Goal: Information Seeking & Learning: Compare options

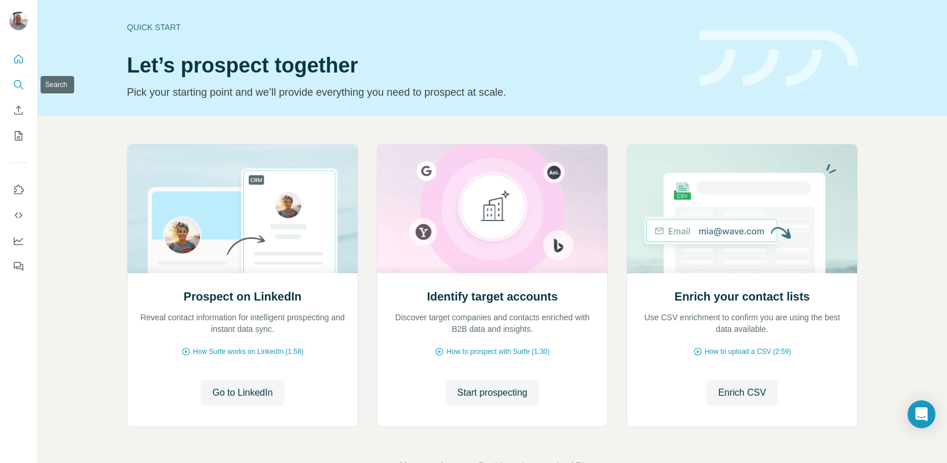
click at [18, 83] on icon "Search" at bounding box center [19, 85] width 12 height 12
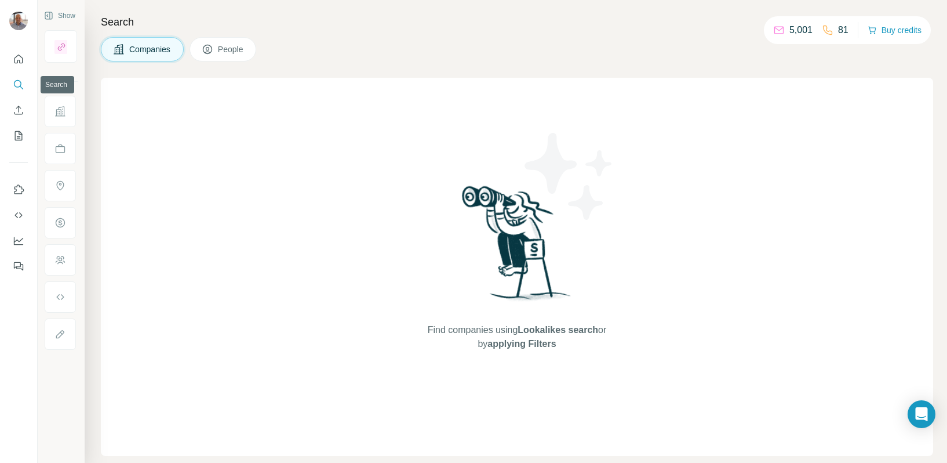
click at [16, 84] on icon "Search" at bounding box center [19, 85] width 12 height 12
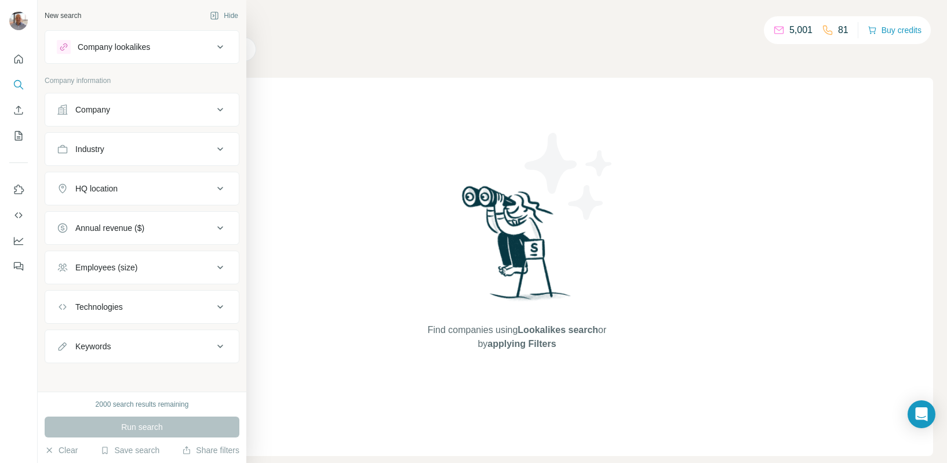
click at [95, 107] on div "Company" at bounding box center [92, 110] width 35 height 12
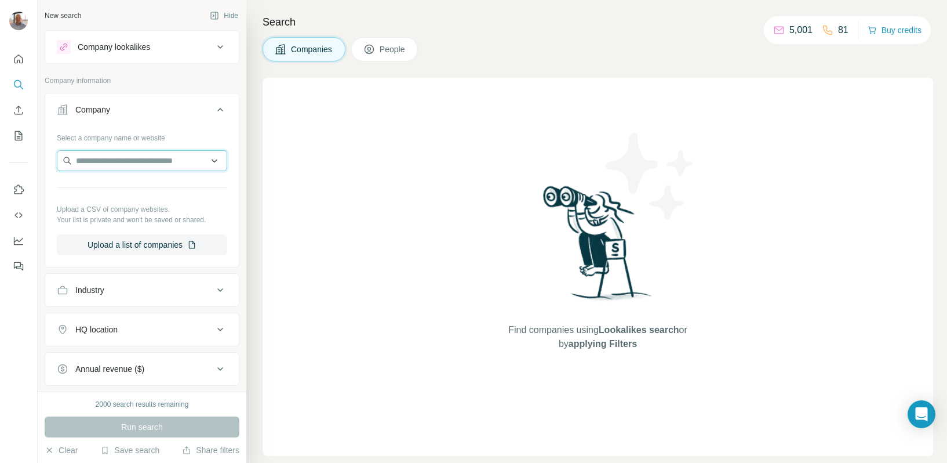
click at [108, 155] on input "text" at bounding box center [142, 160] width 170 height 21
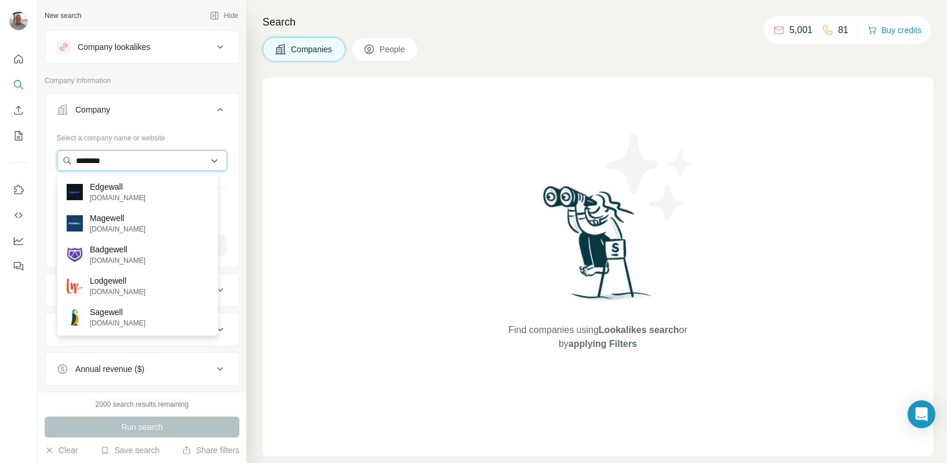
click at [146, 158] on input "********" at bounding box center [142, 160] width 170 height 21
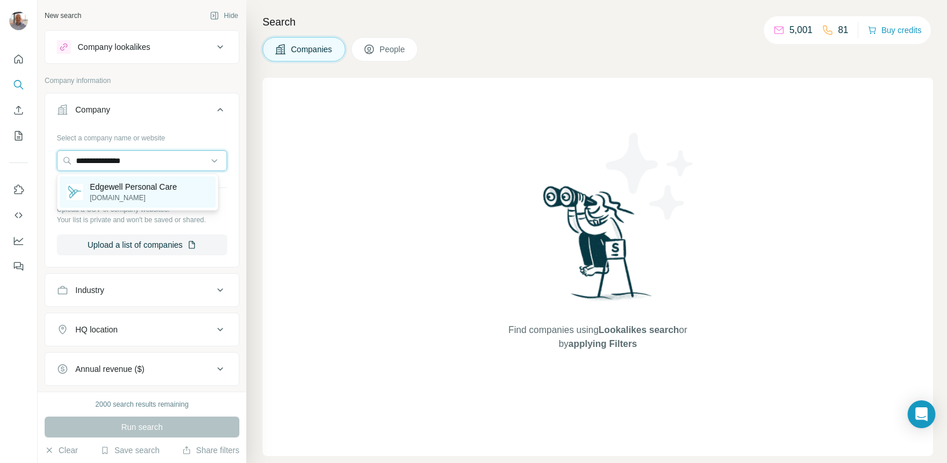
type input "**********"
click at [129, 190] on p "Edgewell Personal Care" at bounding box center [133, 187] width 87 height 12
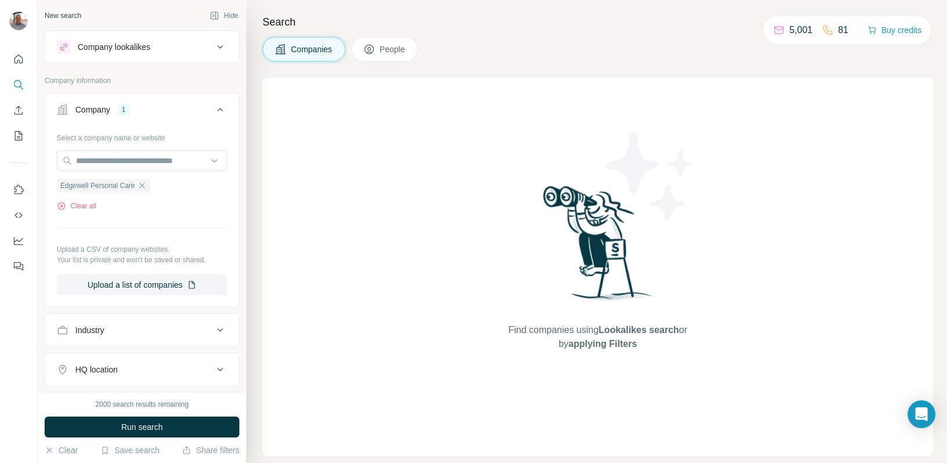
click at [156, 44] on div "Company lookalikes" at bounding box center [135, 47] width 157 height 14
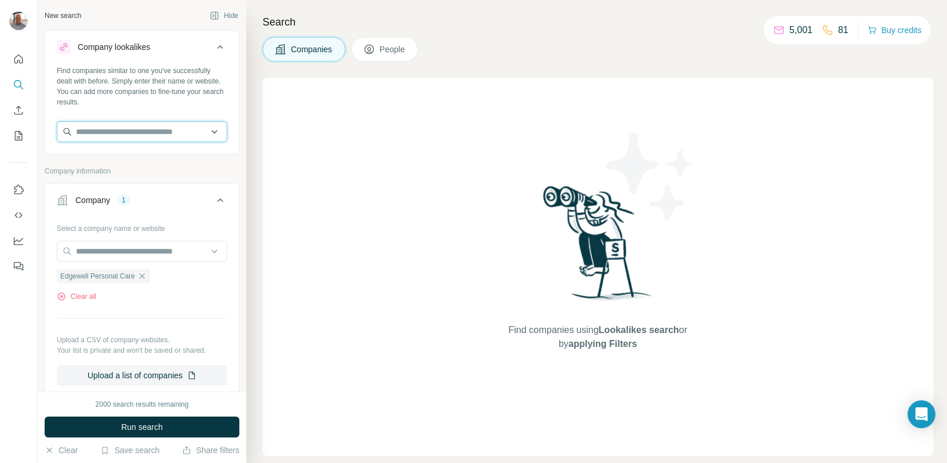
click at [164, 126] on input "text" at bounding box center [142, 131] width 170 height 21
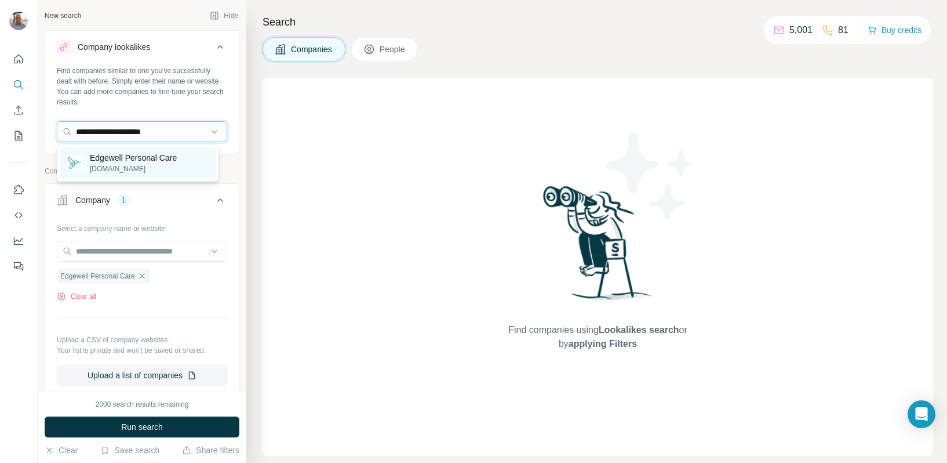
type input "**********"
click at [155, 158] on p "Edgewell Personal Care" at bounding box center [133, 158] width 87 height 12
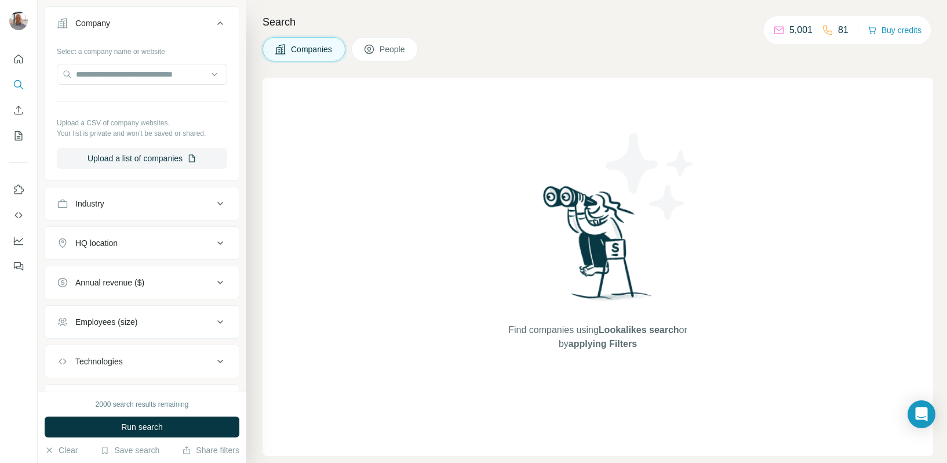
scroll to position [232, 0]
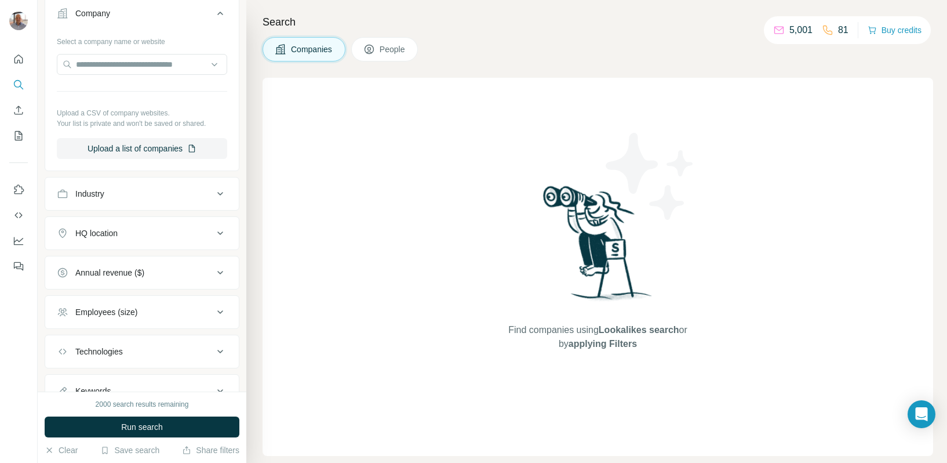
click at [139, 269] on div "Annual revenue ($)" at bounding box center [109, 273] width 69 height 12
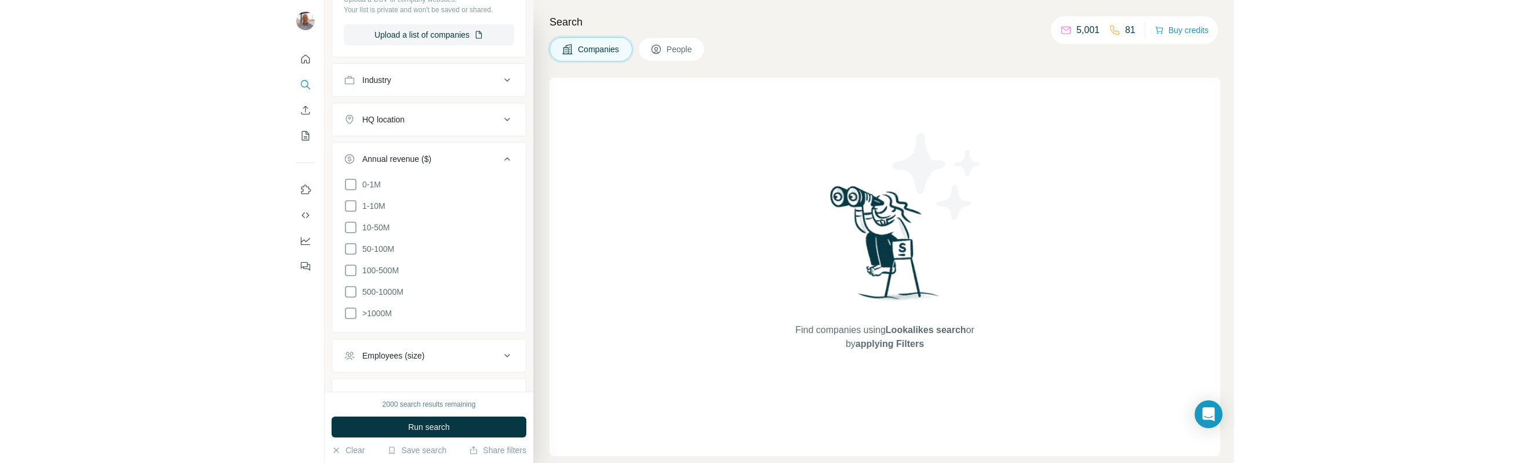
scroll to position [348, 0]
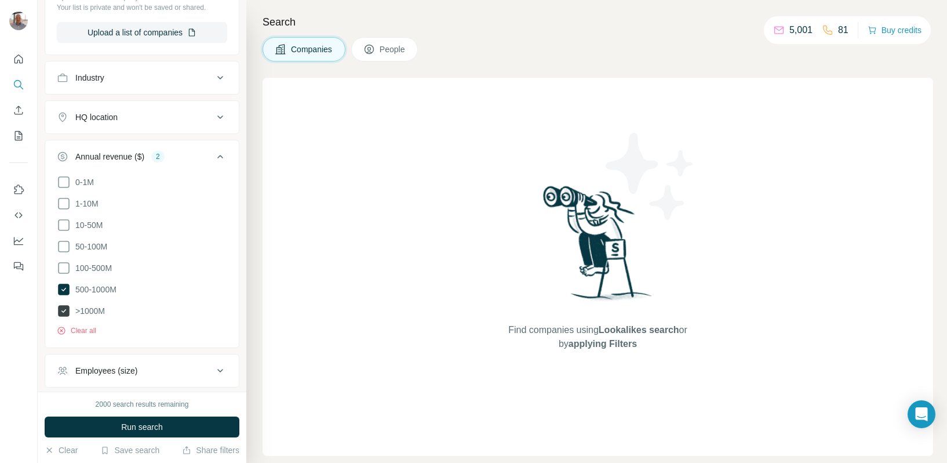
click at [89, 307] on span ">1000M" at bounding box center [88, 311] width 34 height 12
click at [60, 267] on icon at bounding box center [64, 268] width 14 height 14
click at [140, 418] on button "Run search" at bounding box center [142, 426] width 195 height 21
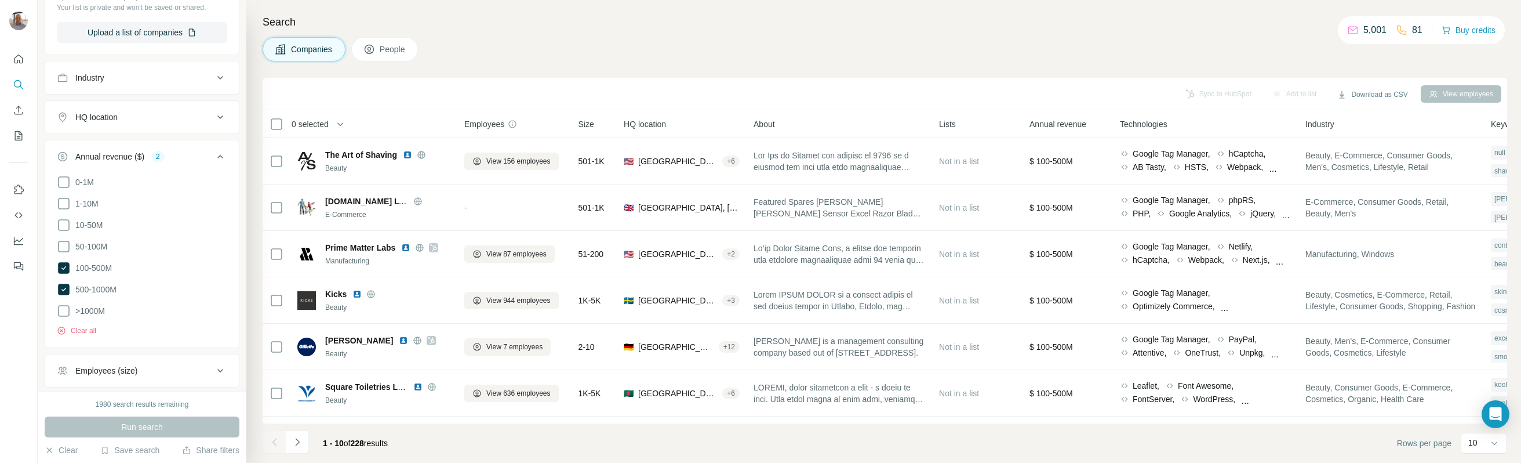
click at [947, 122] on span "Annual revenue" at bounding box center [1058, 124] width 57 height 12
click at [947, 91] on button "Sync to HubSpot (2)" at bounding box center [1192, 93] width 93 height 17
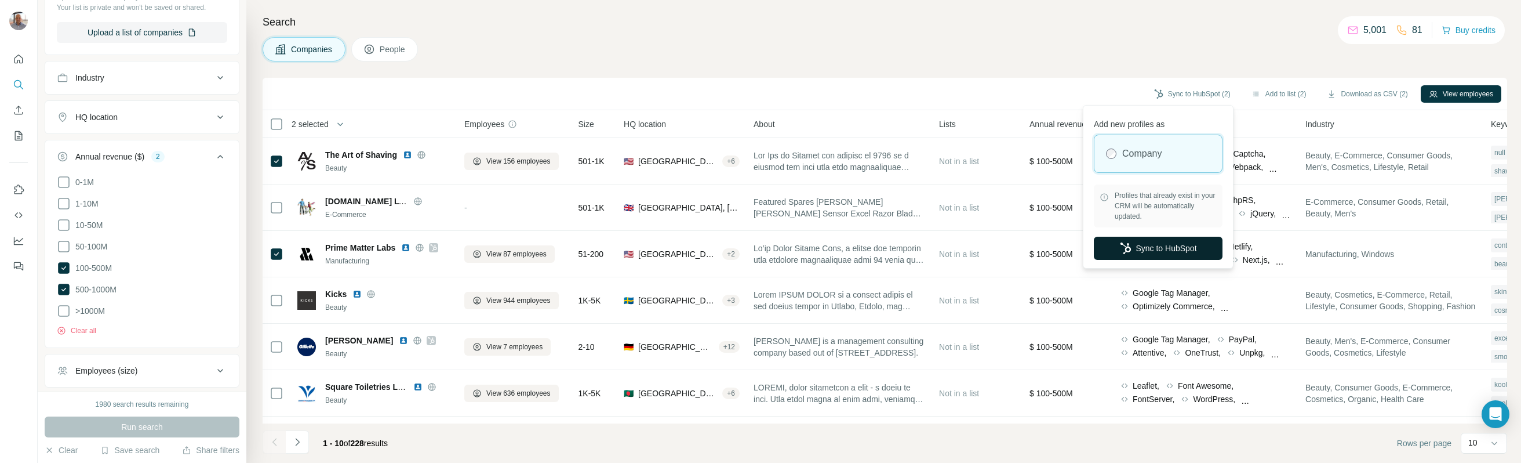
click at [947, 247] on button "Sync to HubSpot" at bounding box center [1158, 248] width 129 height 23
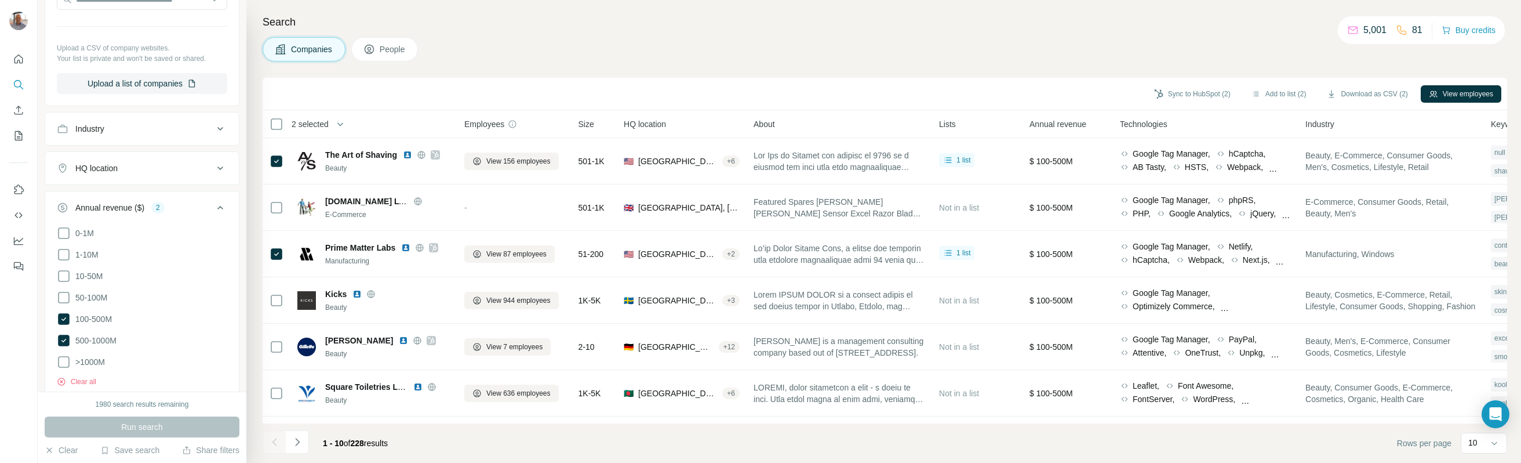
scroll to position [232, 0]
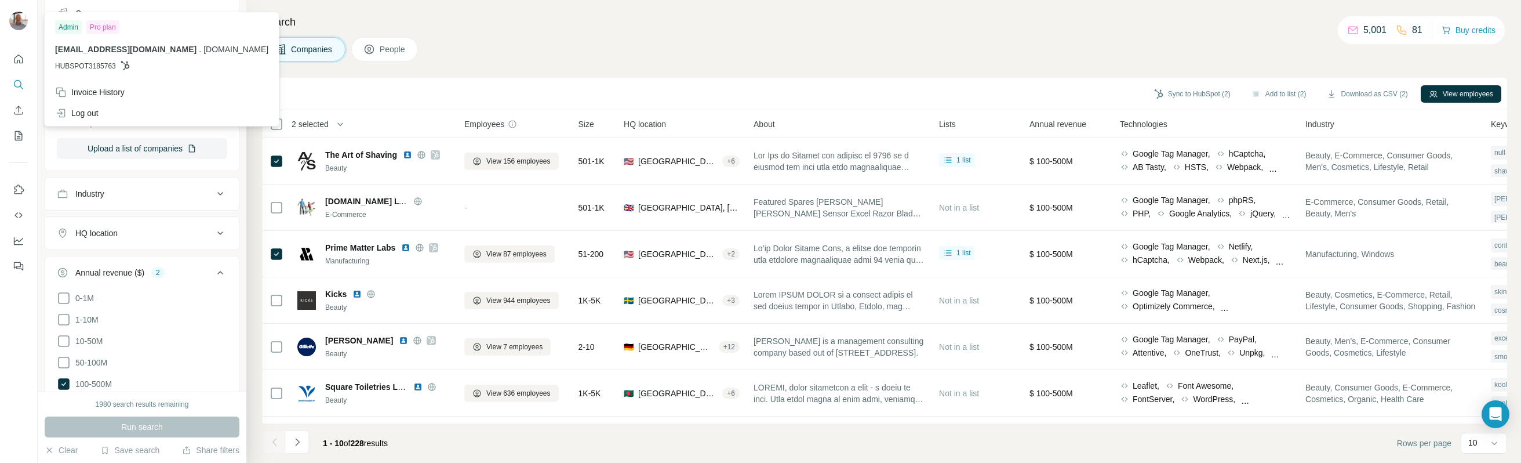
click at [28, 24] on div at bounding box center [20, 22] width 34 height 38
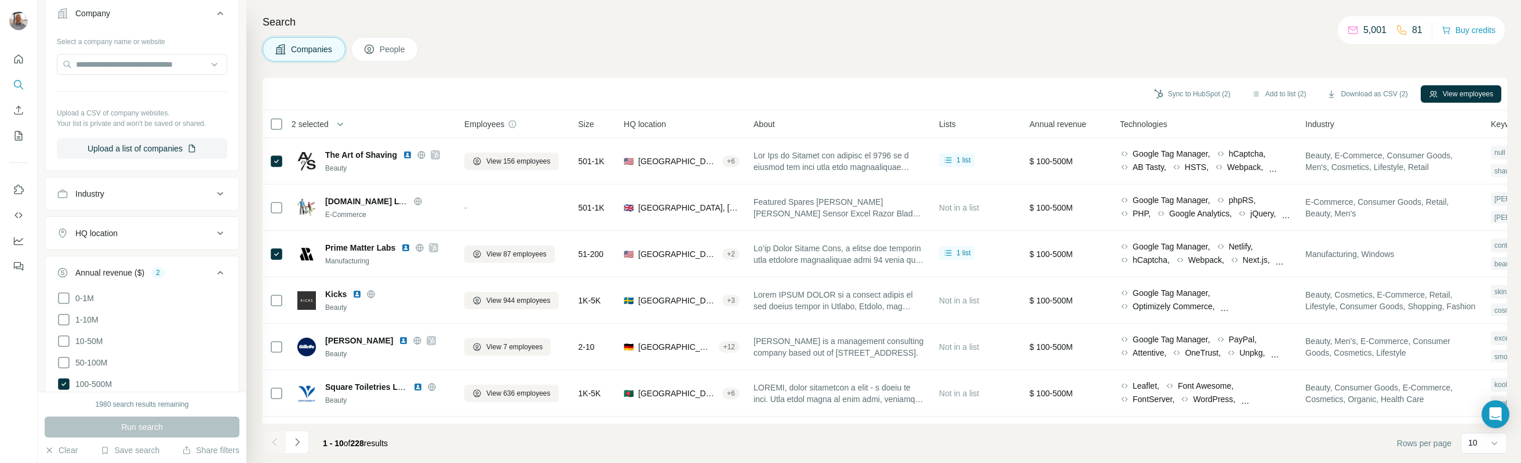
click at [20, 22] on img at bounding box center [18, 21] width 19 height 19
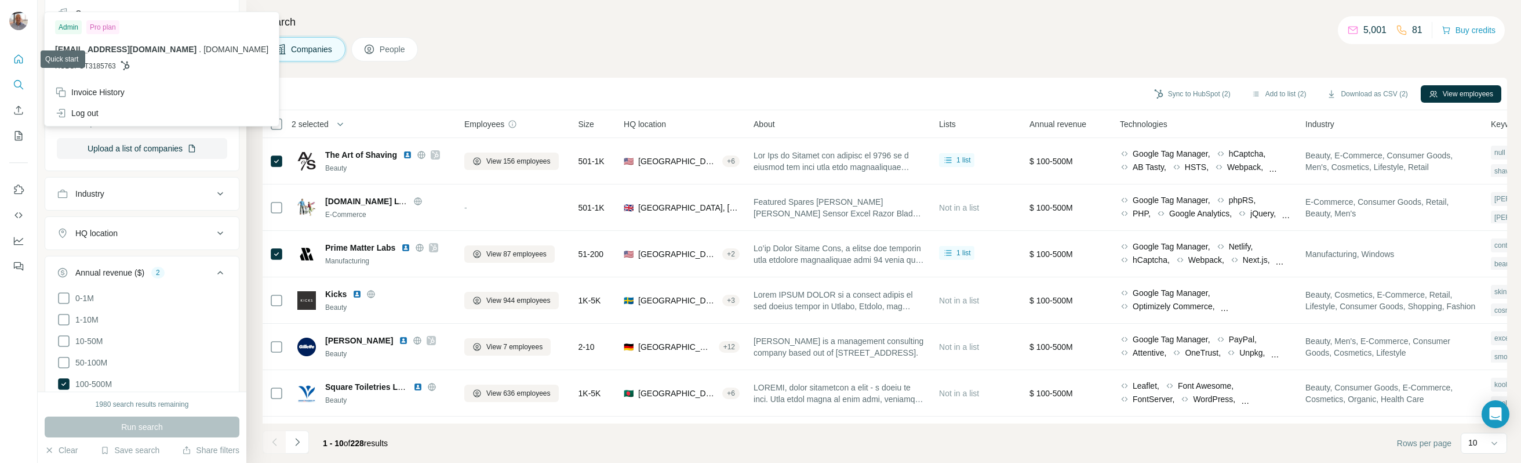
click at [17, 61] on icon "Quick start" at bounding box center [18, 58] width 9 height 9
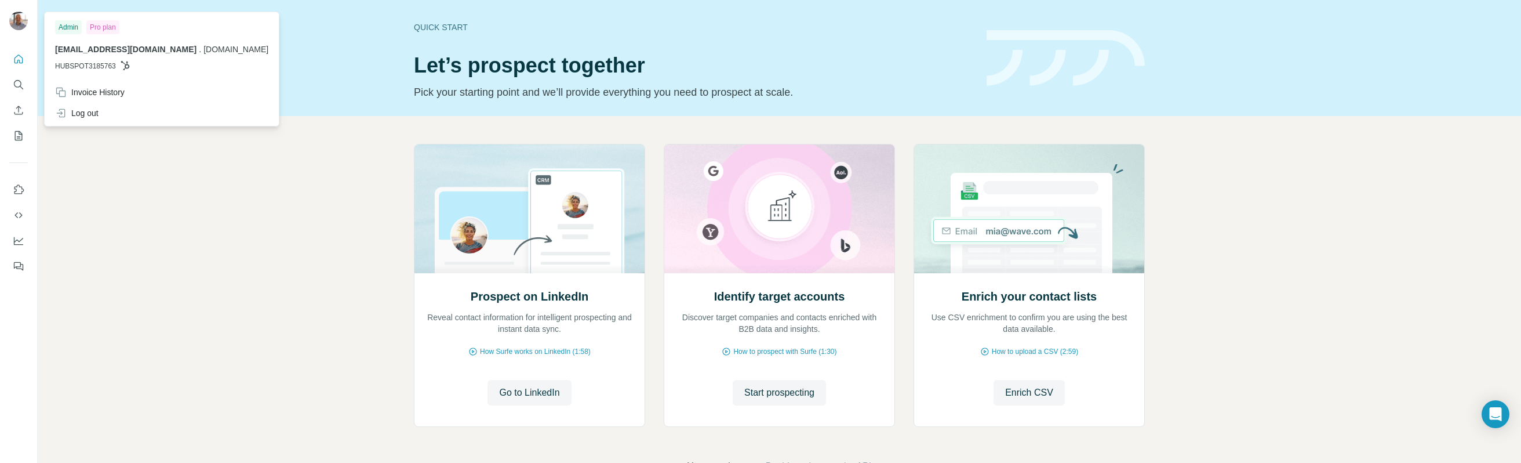
click at [16, 26] on img at bounding box center [18, 21] width 19 height 19
click at [947, 220] on div "Prospect on LinkedIn Reveal contact information for intelligent prospecting and…" at bounding box center [780, 308] width 1484 height 385
click at [18, 11] on div at bounding box center [20, 22] width 34 height 38
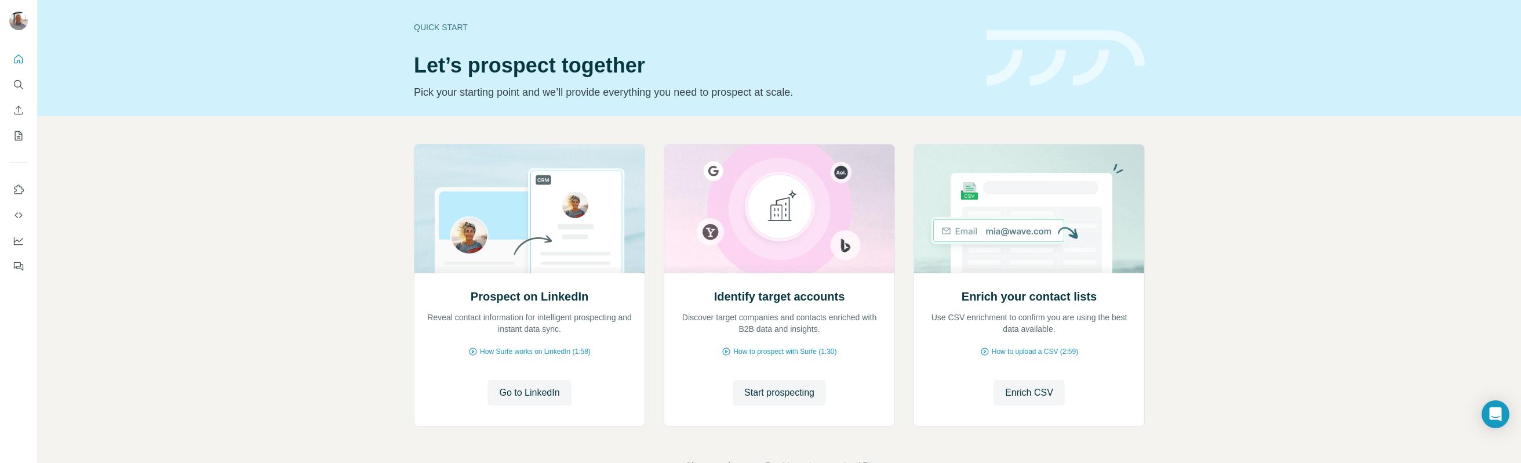
click at [16, 24] on img at bounding box center [18, 21] width 19 height 19
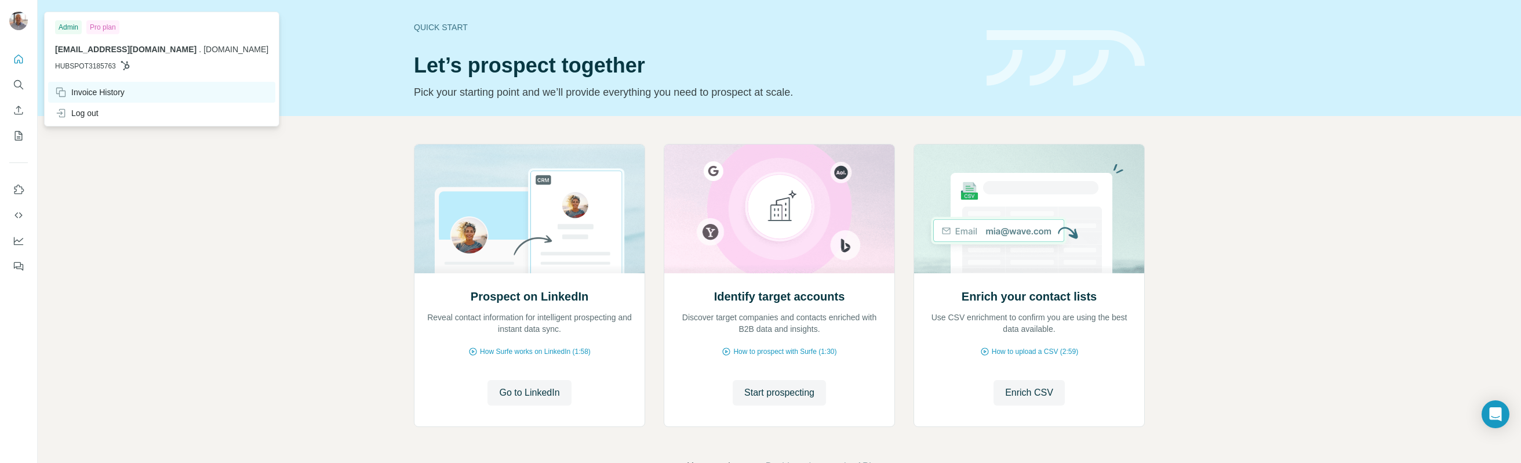
click at [103, 99] on div "Invoice History" at bounding box center [161, 92] width 227 height 21
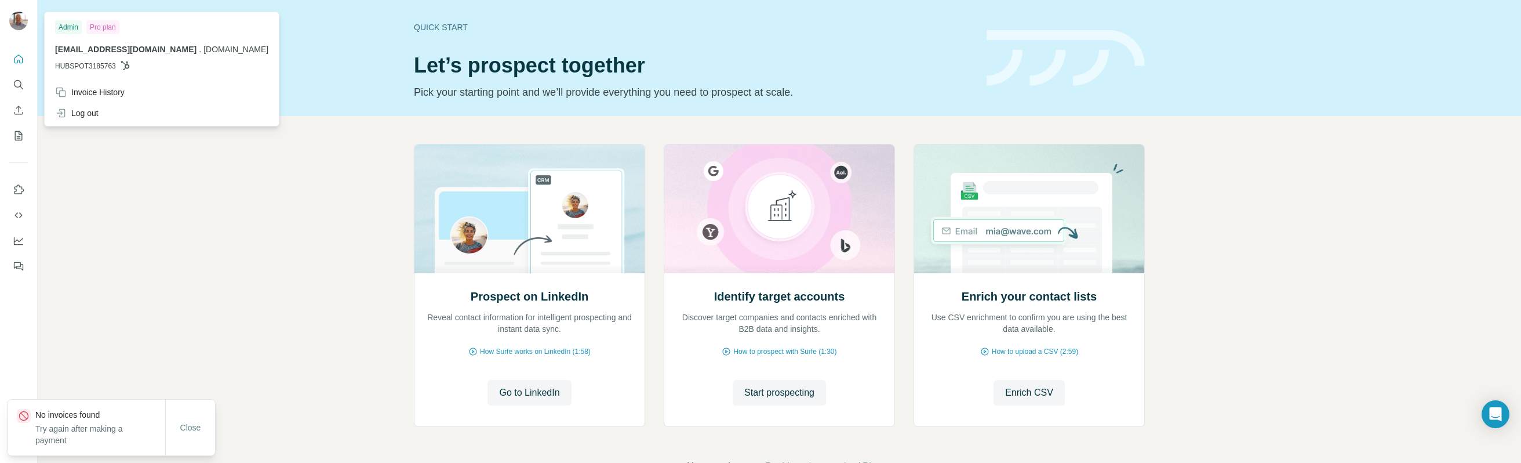
click at [67, 186] on div "Prospect on LinkedIn Reveal contact information for intelligent prospecting and…" at bounding box center [780, 308] width 1484 height 385
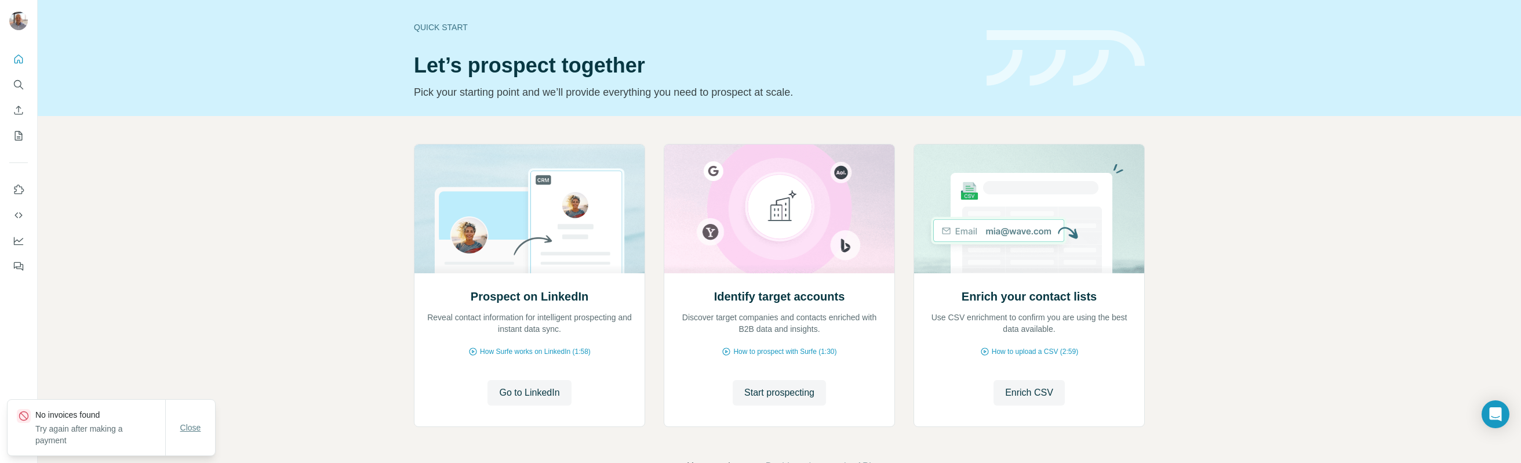
click at [206, 434] on button "Close" at bounding box center [190, 427] width 37 height 21
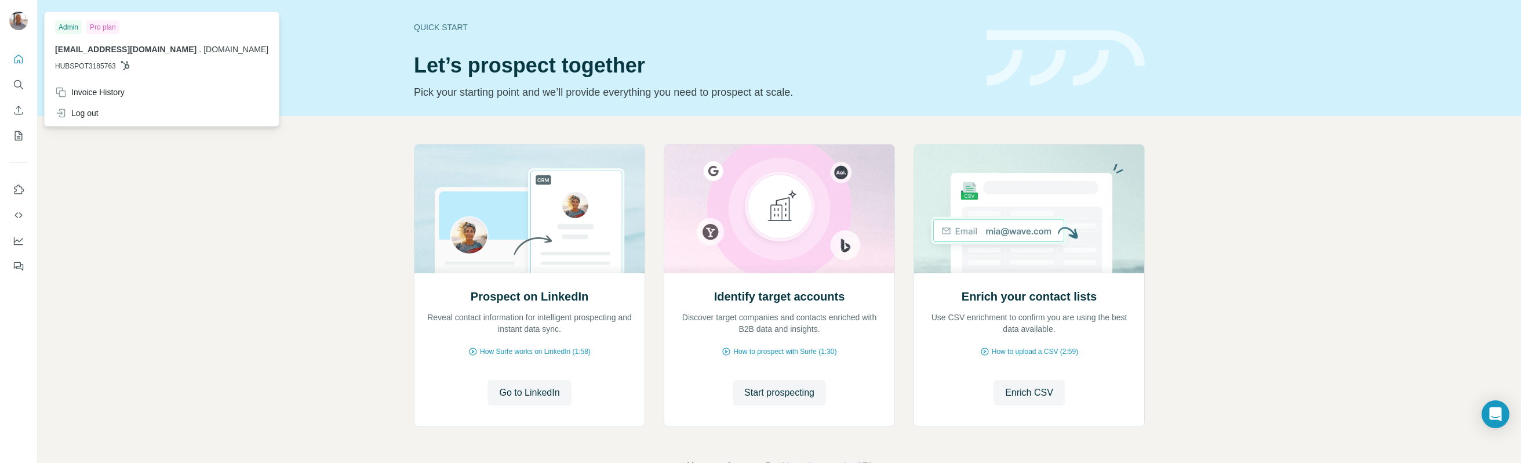
click at [21, 19] on img at bounding box center [18, 21] width 19 height 19
click at [88, 97] on div "Invoice History" at bounding box center [90, 92] width 70 height 12
click at [947, 148] on div "Prospect on LinkedIn Reveal contact information for intelligent prospecting and…" at bounding box center [780, 308] width 1484 height 385
